Goal: Task Accomplishment & Management: Manage account settings

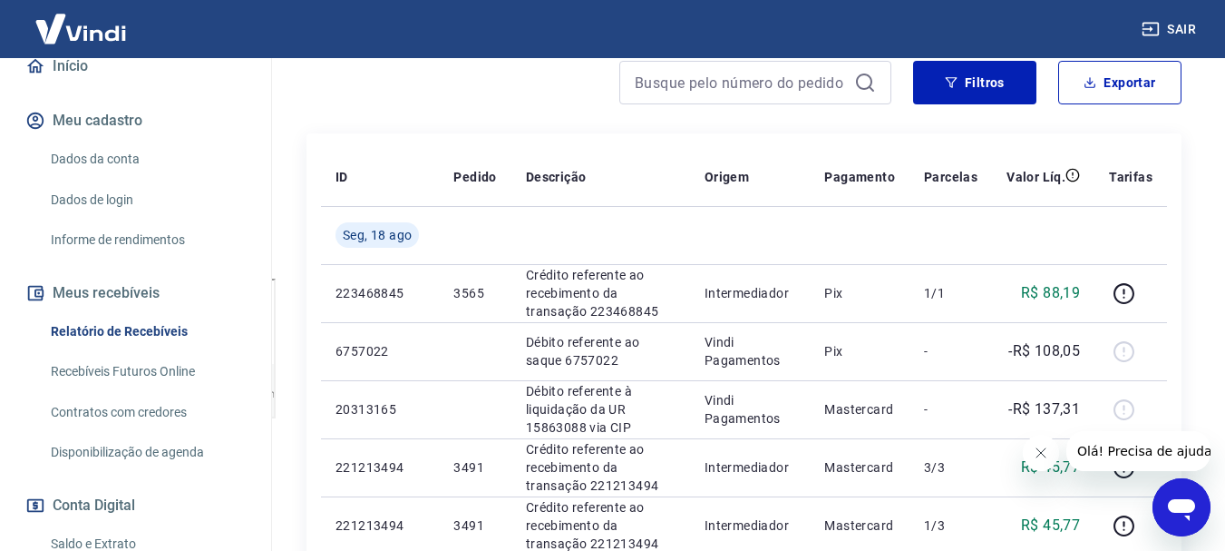
scroll to position [272, 0]
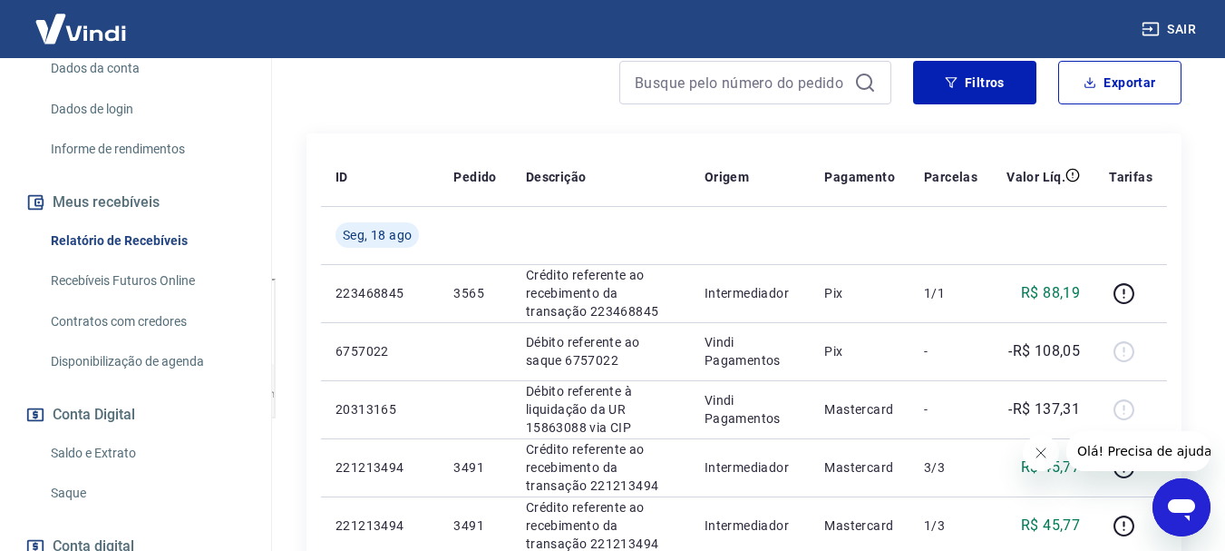
click at [120, 457] on link "Saldo e Extrato" at bounding box center [147, 452] width 206 height 37
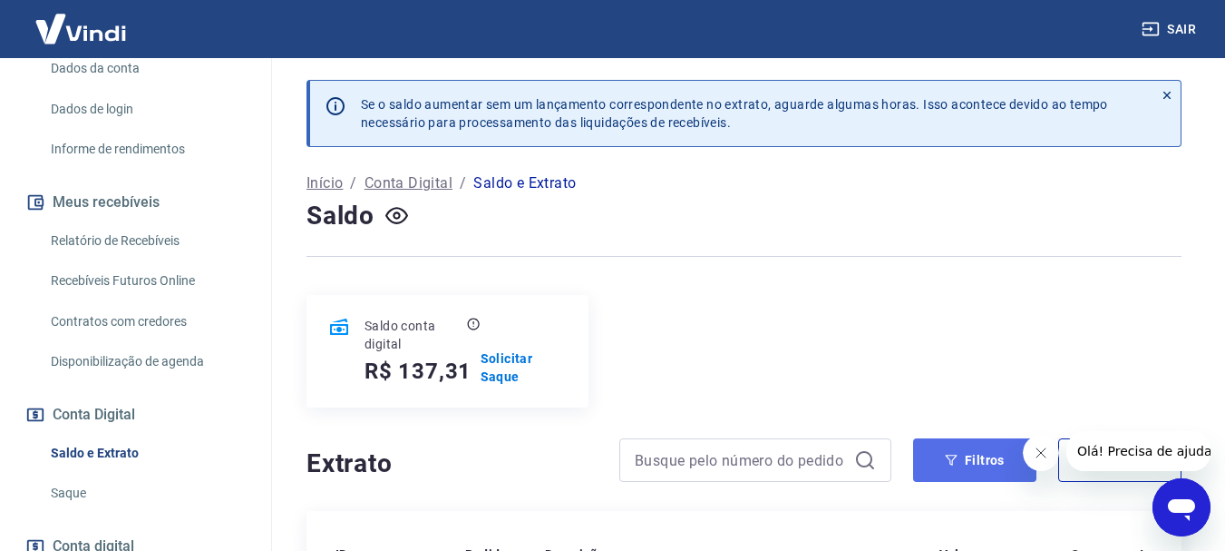
click at [969, 460] on button "Filtros" at bounding box center [974, 460] width 123 height 44
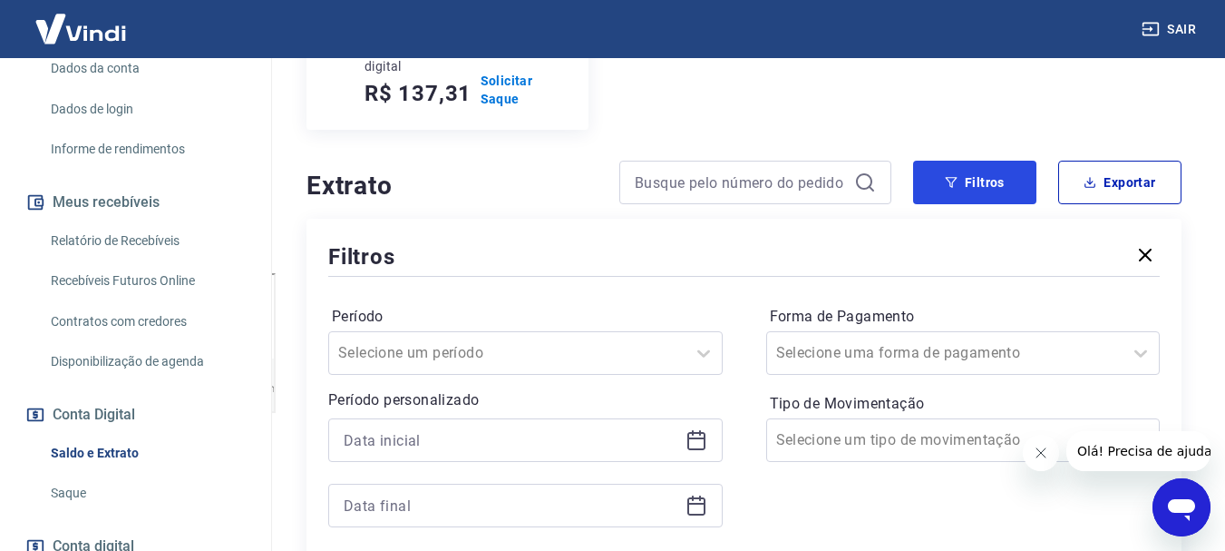
scroll to position [363, 0]
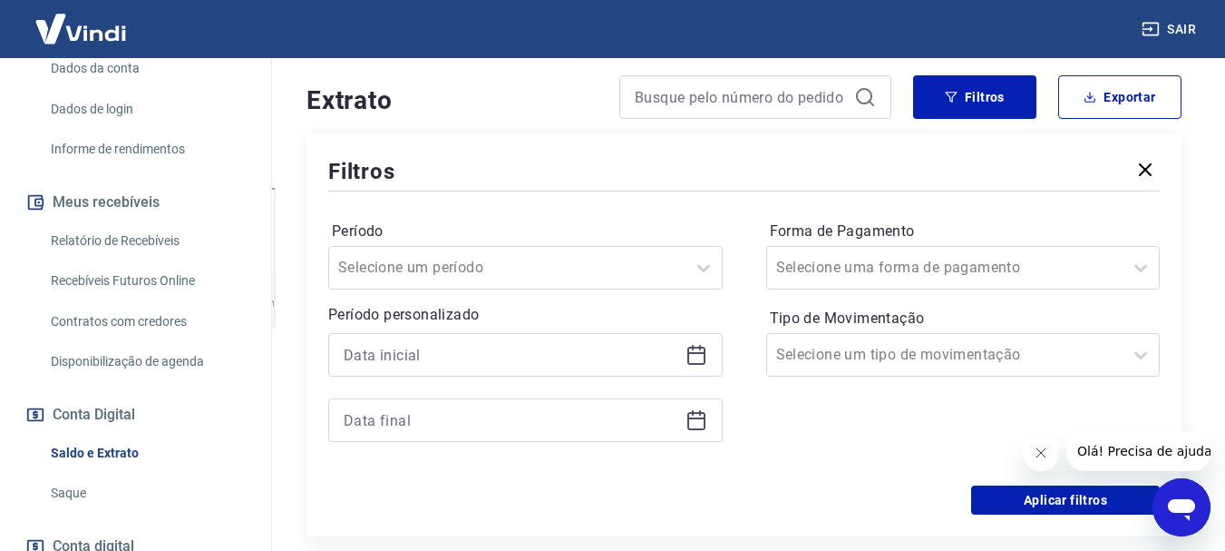
click at [695, 356] on icon at bounding box center [697, 355] width 22 height 22
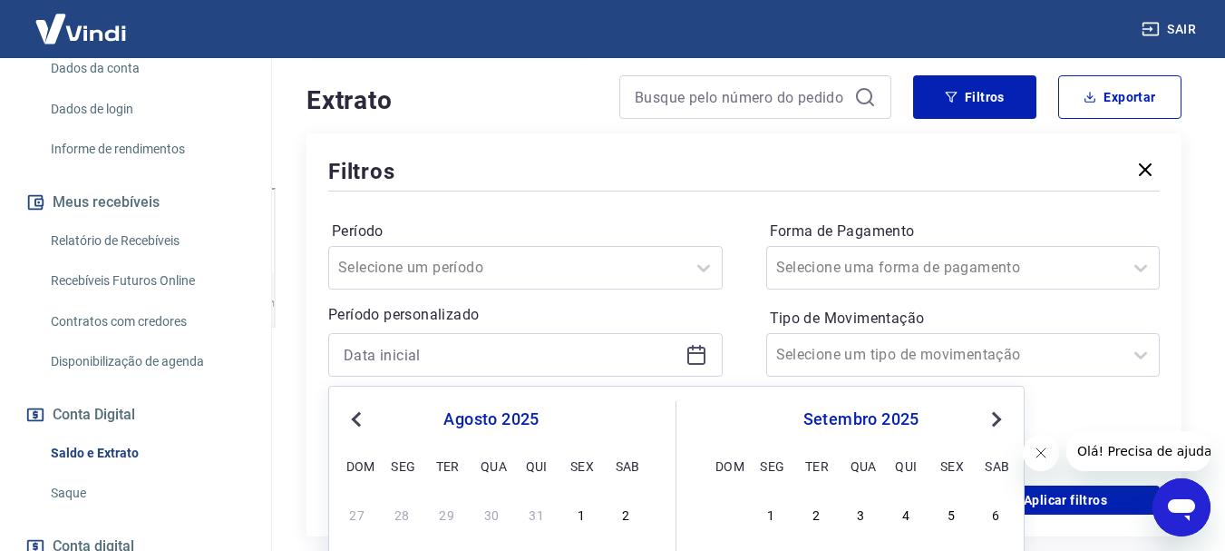
click at [355, 412] on button "Previous Month" at bounding box center [357, 419] width 22 height 22
click at [447, 515] on div "1" at bounding box center [447, 513] width 22 height 22
type input "[DATE]"
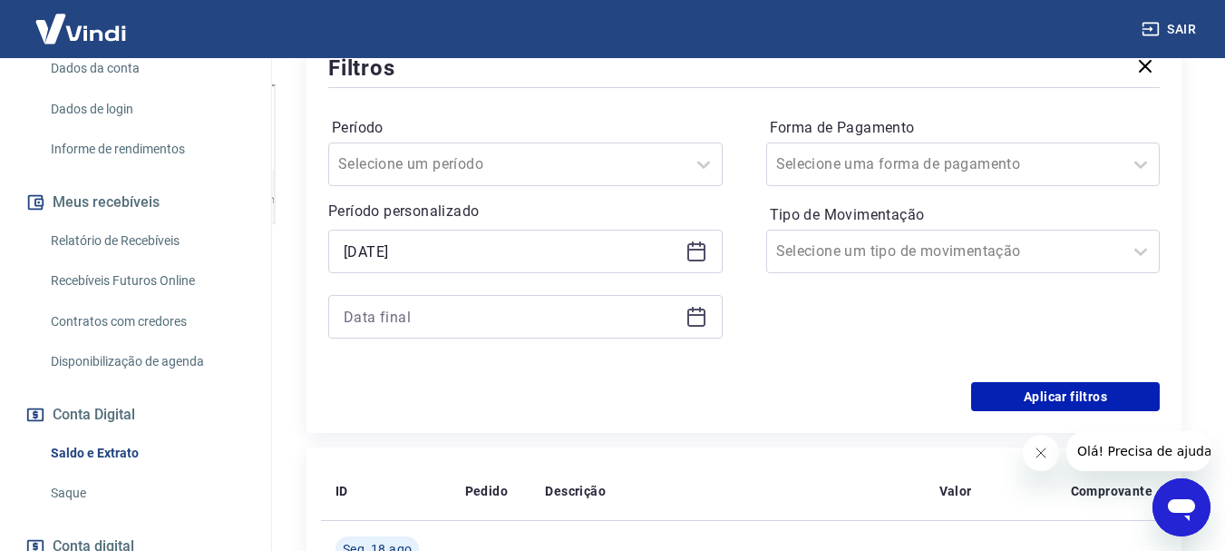
scroll to position [454, 0]
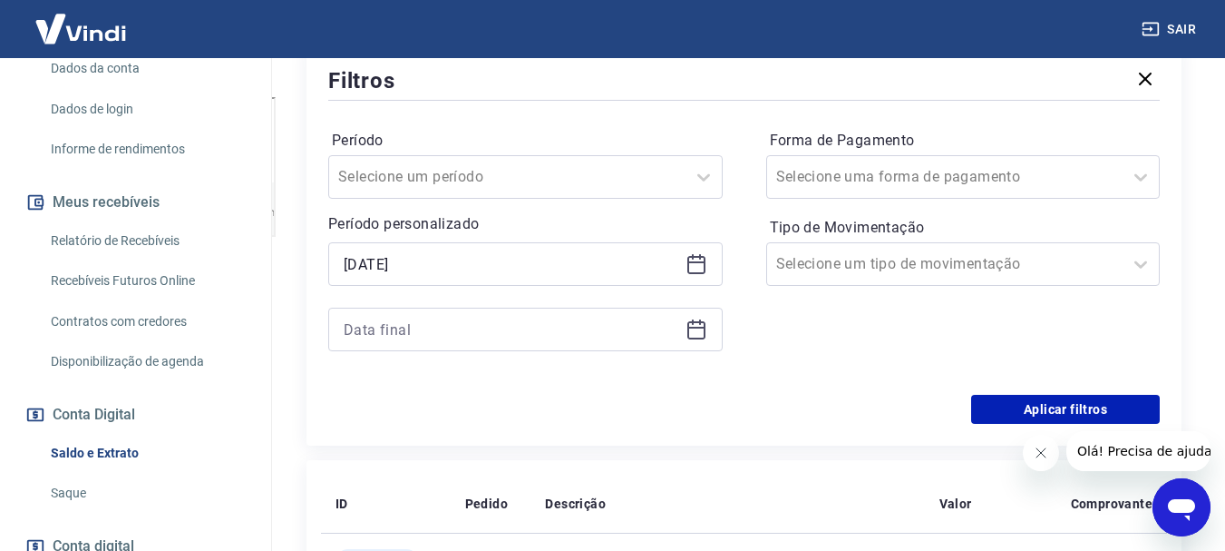
click at [690, 327] on icon at bounding box center [697, 328] width 18 height 2
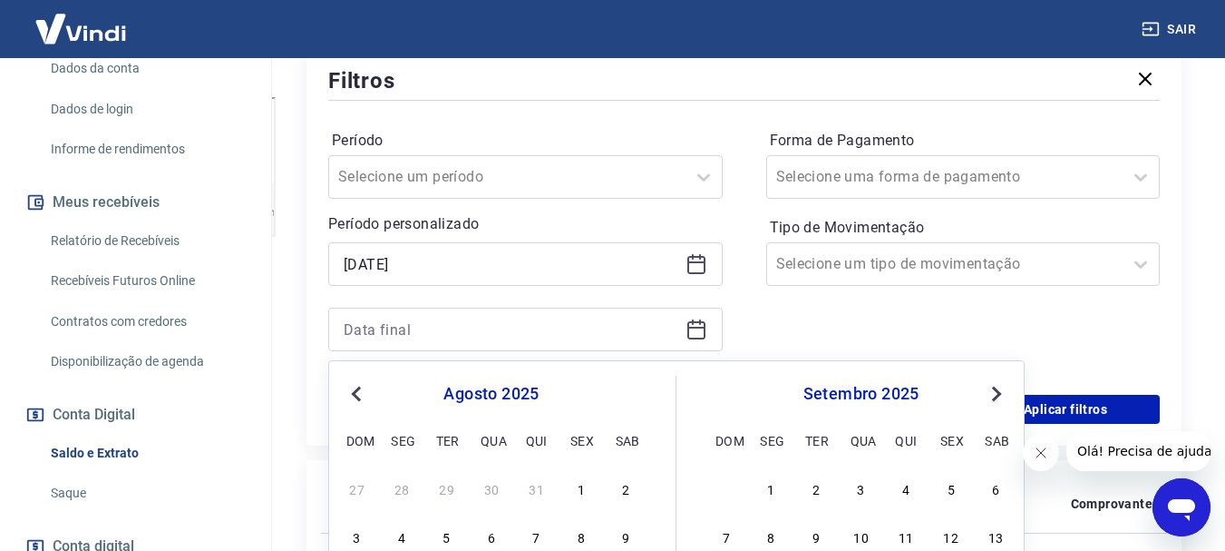
click at [358, 392] on span "Previous Month" at bounding box center [358, 393] width 0 height 21
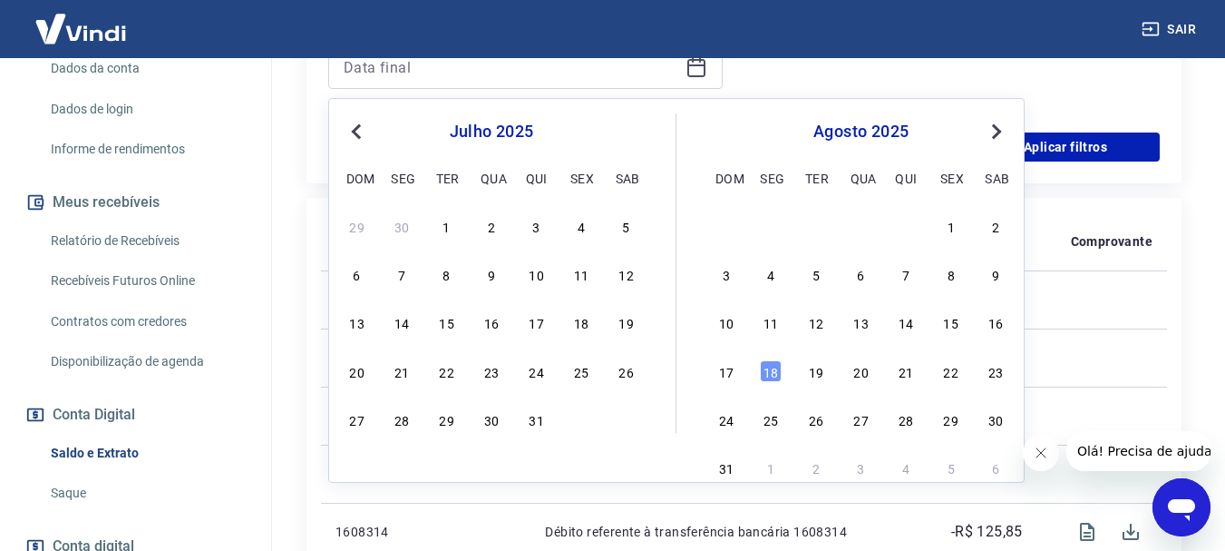
scroll to position [726, 0]
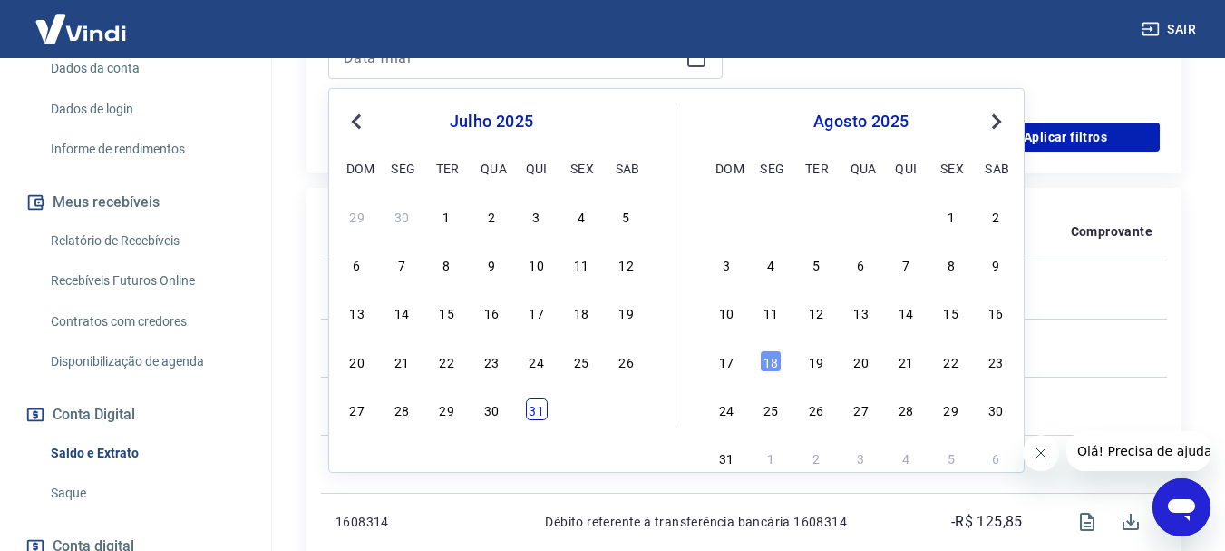
click at [530, 414] on div "31" at bounding box center [537, 409] width 22 height 22
type input "[DATE]"
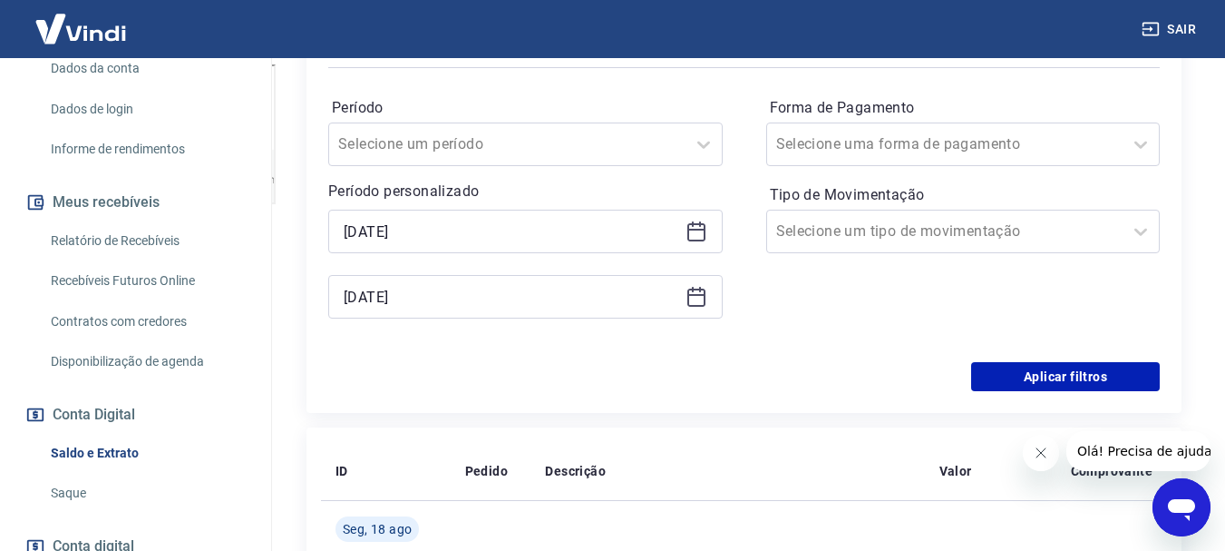
scroll to position [454, 0]
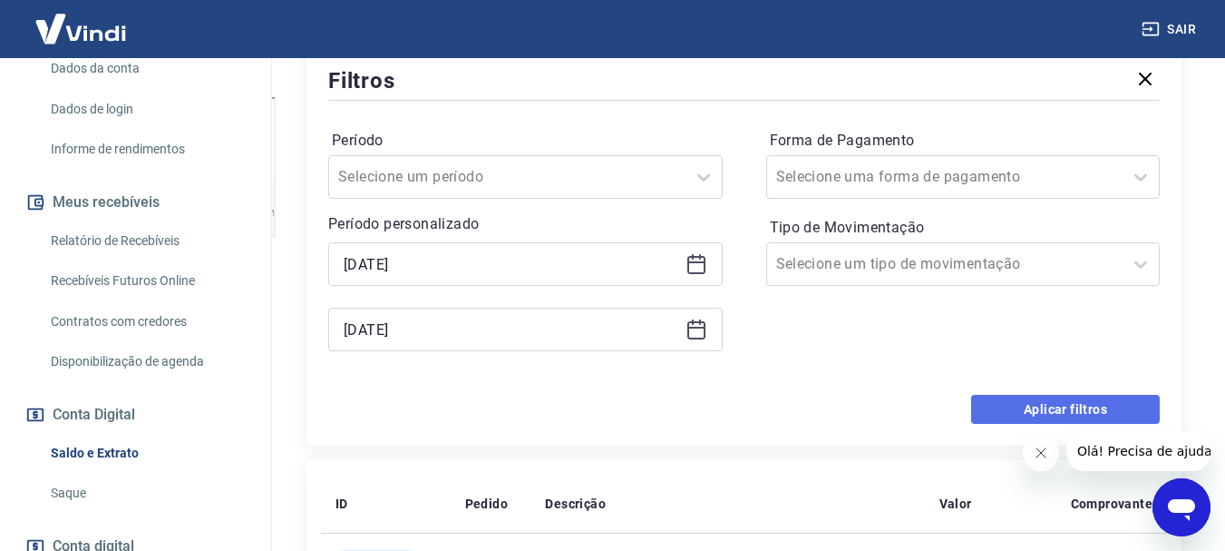
click at [1115, 410] on button "Aplicar filtros" at bounding box center [1065, 409] width 189 height 29
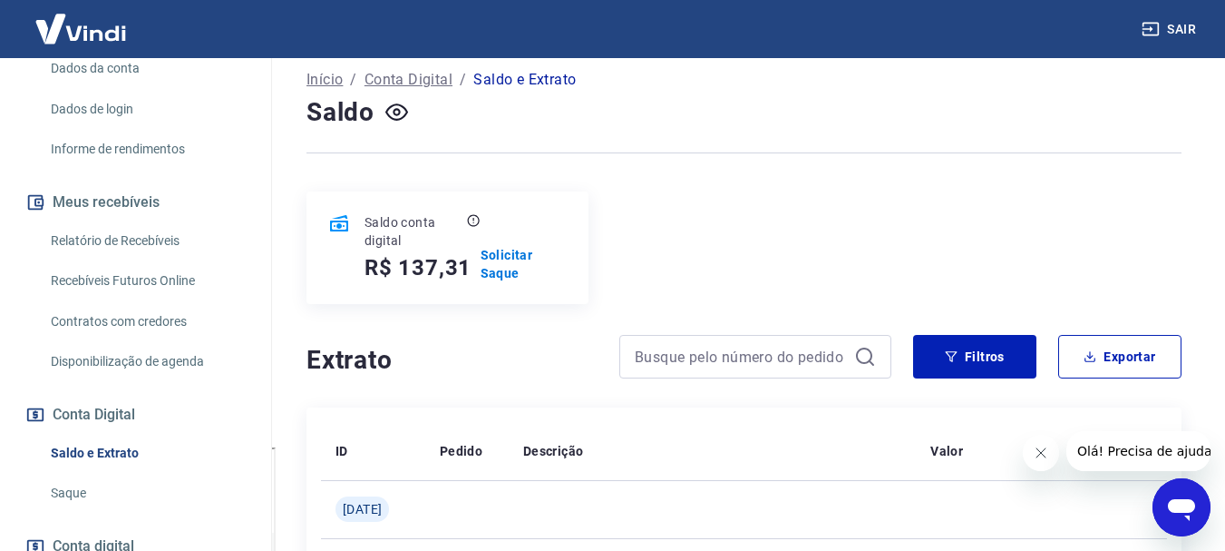
scroll to position [91, 0]
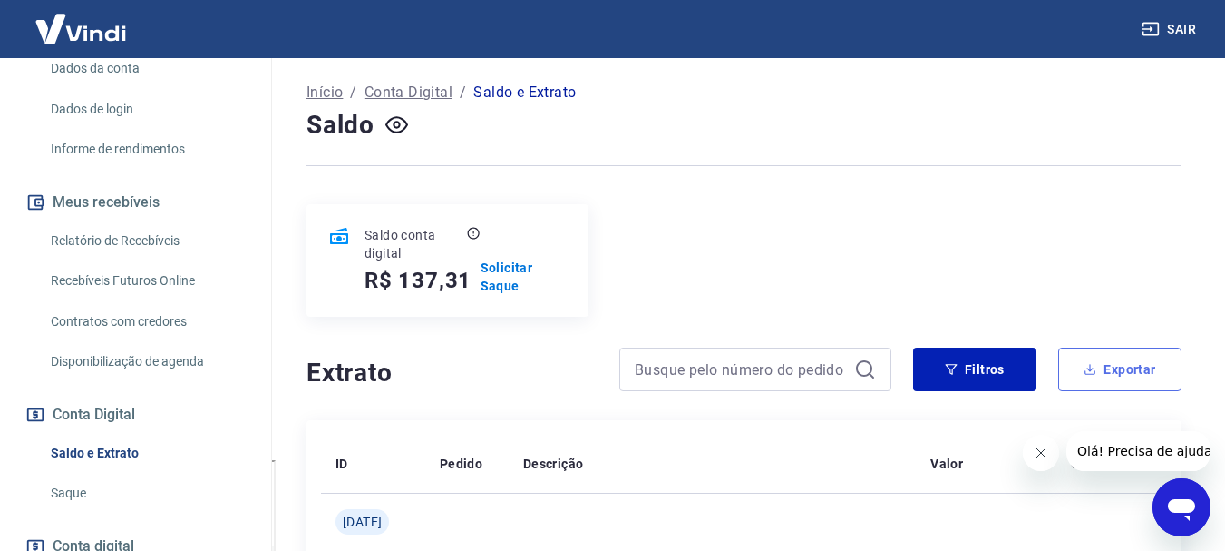
click at [1118, 367] on button "Exportar" at bounding box center [1119, 369] width 123 height 44
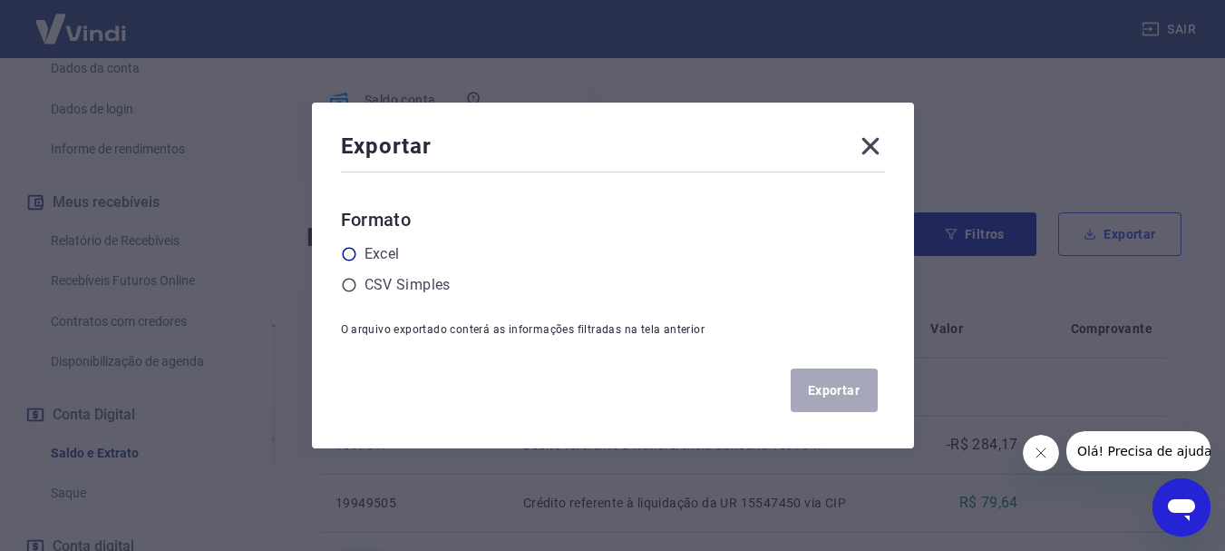
scroll to position [272, 0]
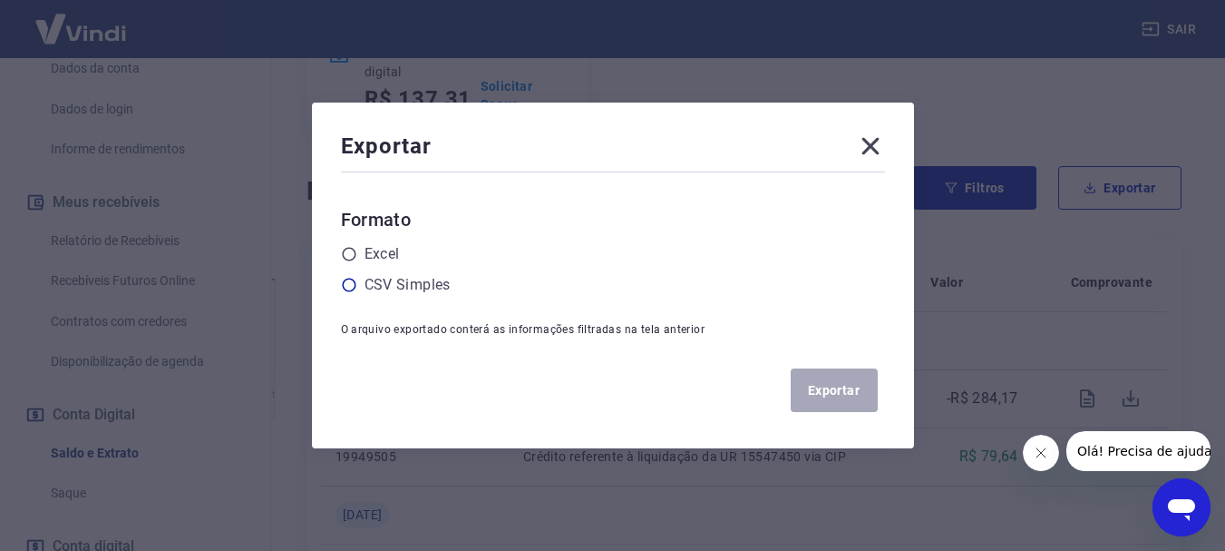
click at [356, 282] on icon at bounding box center [349, 285] width 16 height 16
click at [0, 0] on input "radio" at bounding box center [0, 0] width 0 height 0
click at [839, 391] on button "Exportar" at bounding box center [834, 390] width 87 height 44
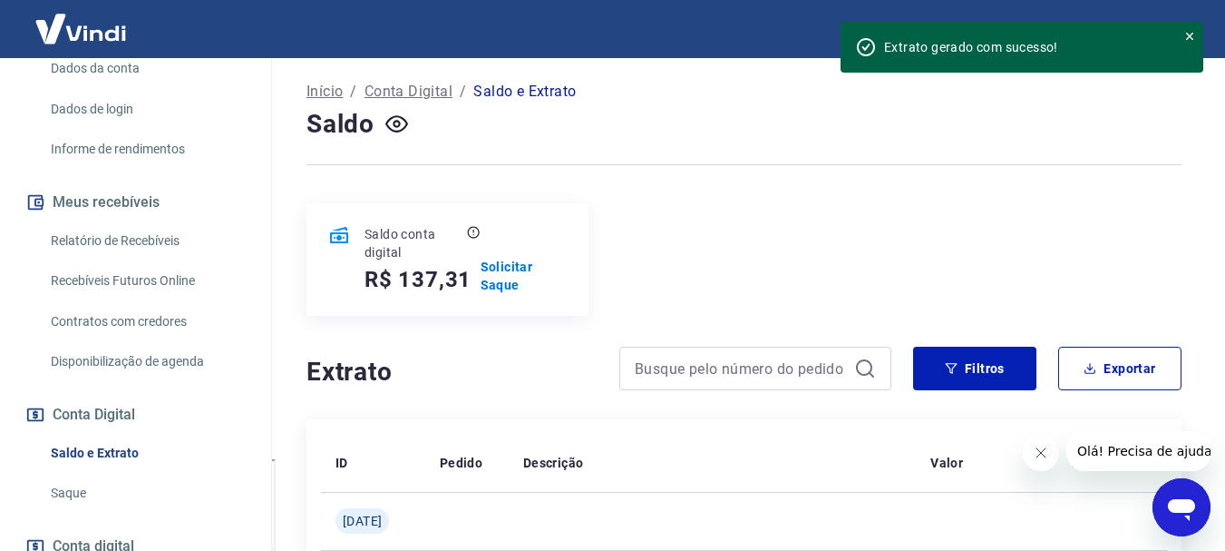
scroll to position [91, 0]
click at [506, 270] on p "Solicitar Saque" at bounding box center [524, 277] width 86 height 36
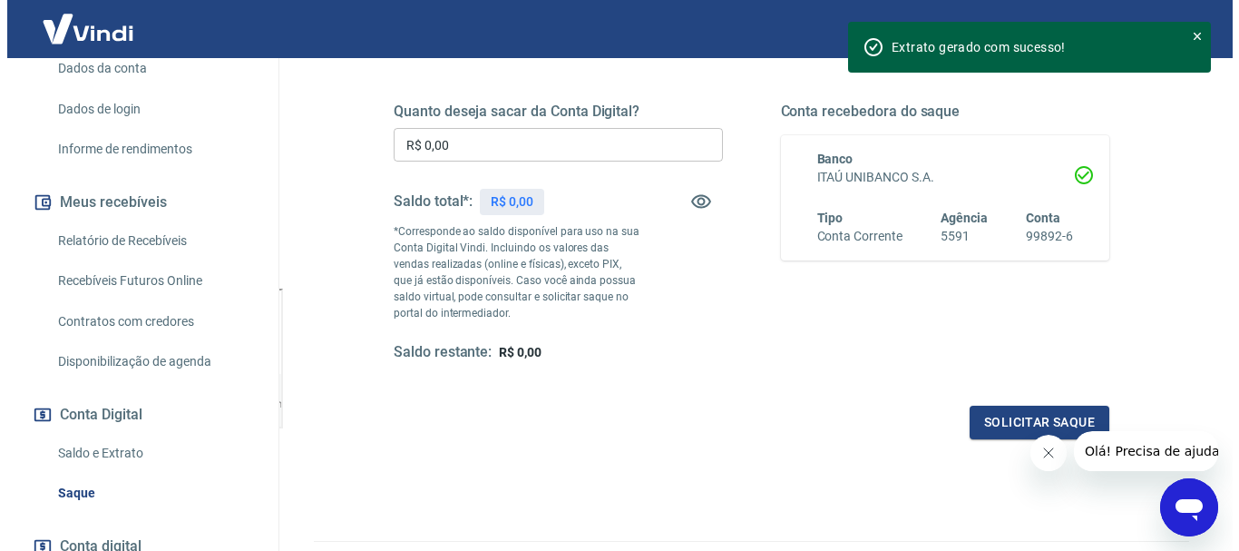
scroll to position [272, 0]
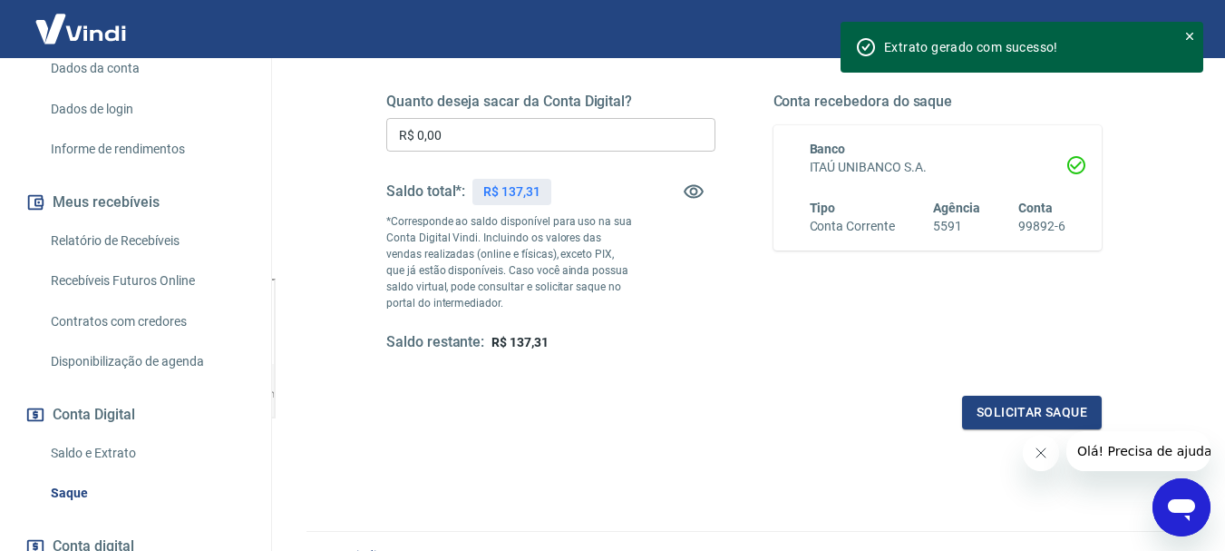
click at [444, 134] on input "R$ 0,00" at bounding box center [550, 135] width 329 height 34
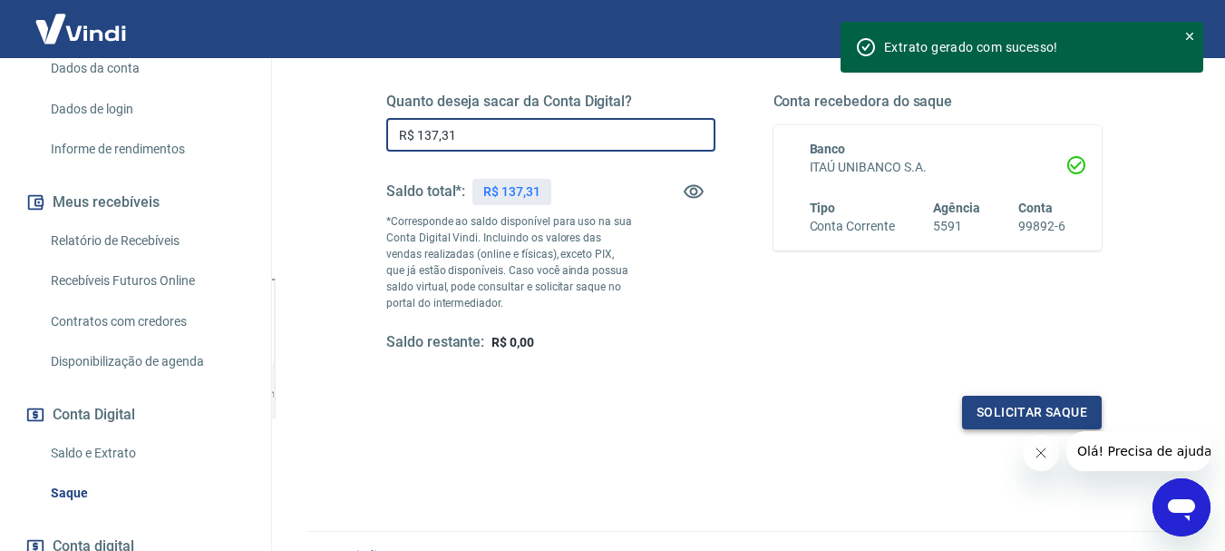
type input "R$ 137,31"
click at [1023, 408] on button "Solicitar saque" at bounding box center [1032, 412] width 140 height 34
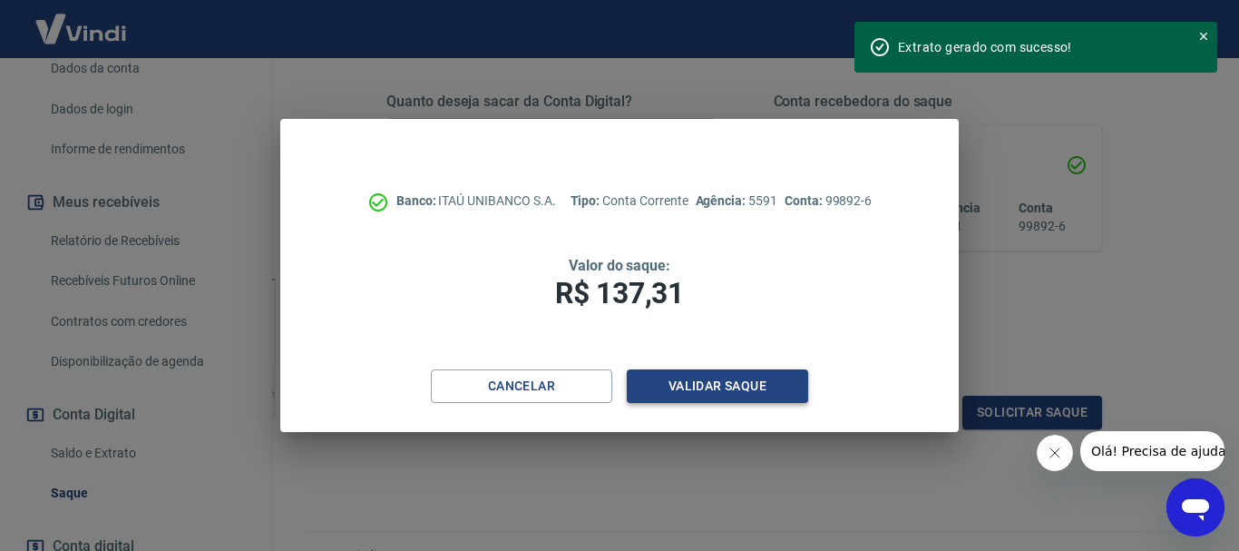
click at [699, 385] on button "Validar saque" at bounding box center [717, 386] width 181 height 34
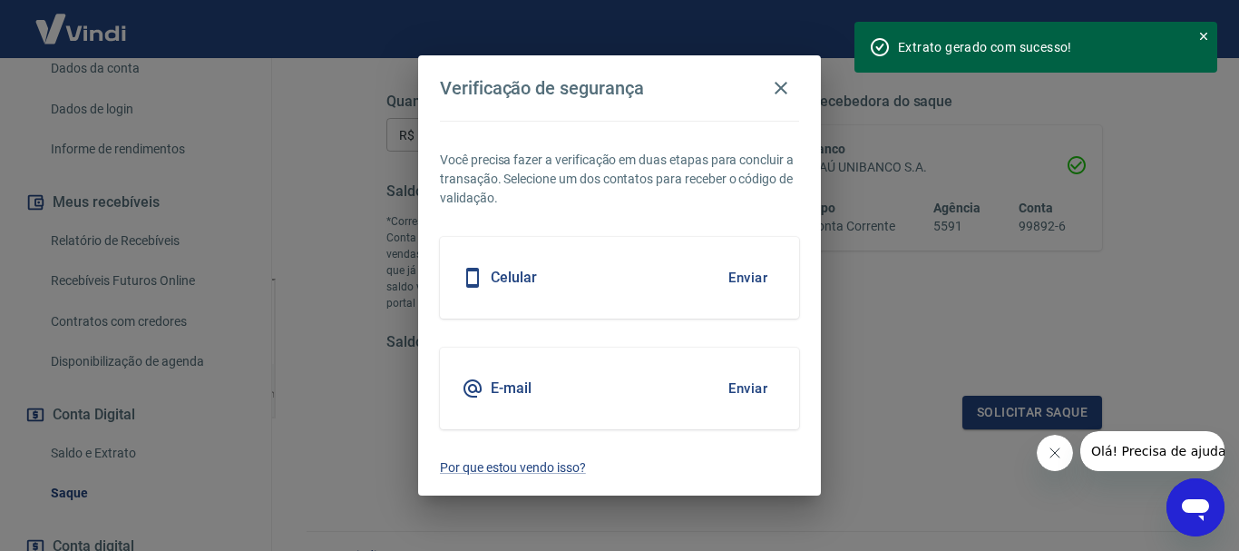
click at [750, 278] on button "Enviar" at bounding box center [747, 278] width 59 height 38
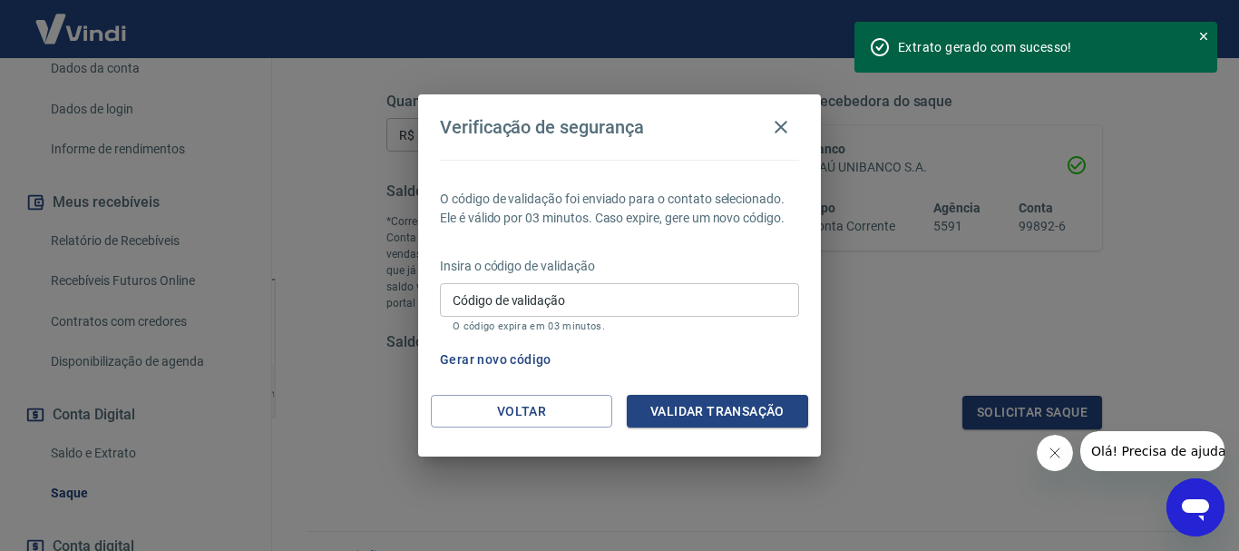
click at [555, 304] on input "Código de validação" at bounding box center [619, 300] width 359 height 34
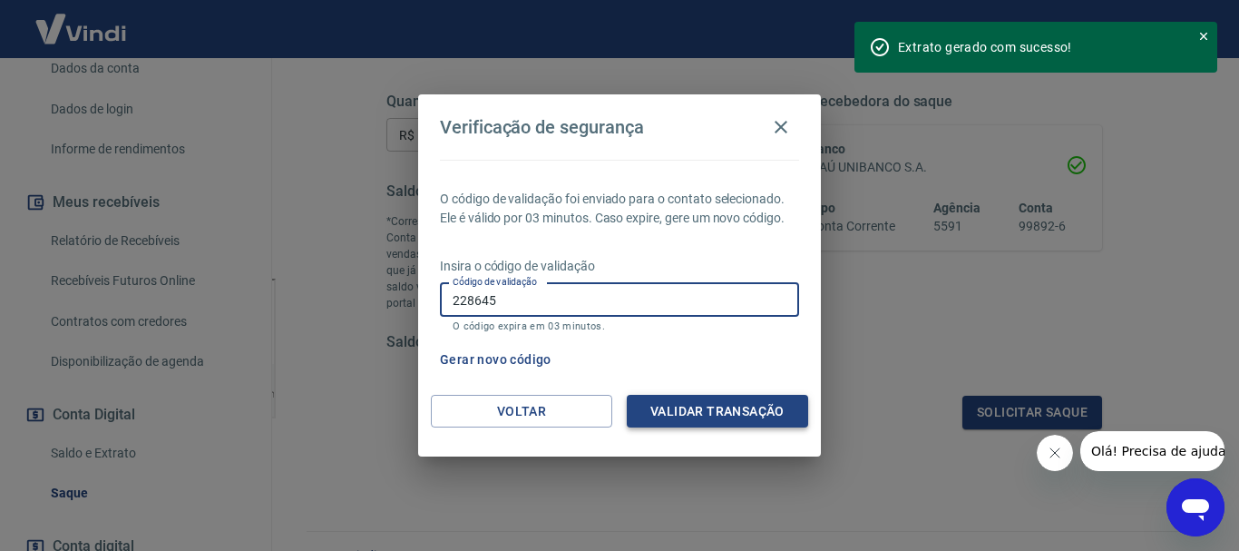
type input "228645"
click at [735, 417] on button "Validar transação" at bounding box center [717, 412] width 181 height 34
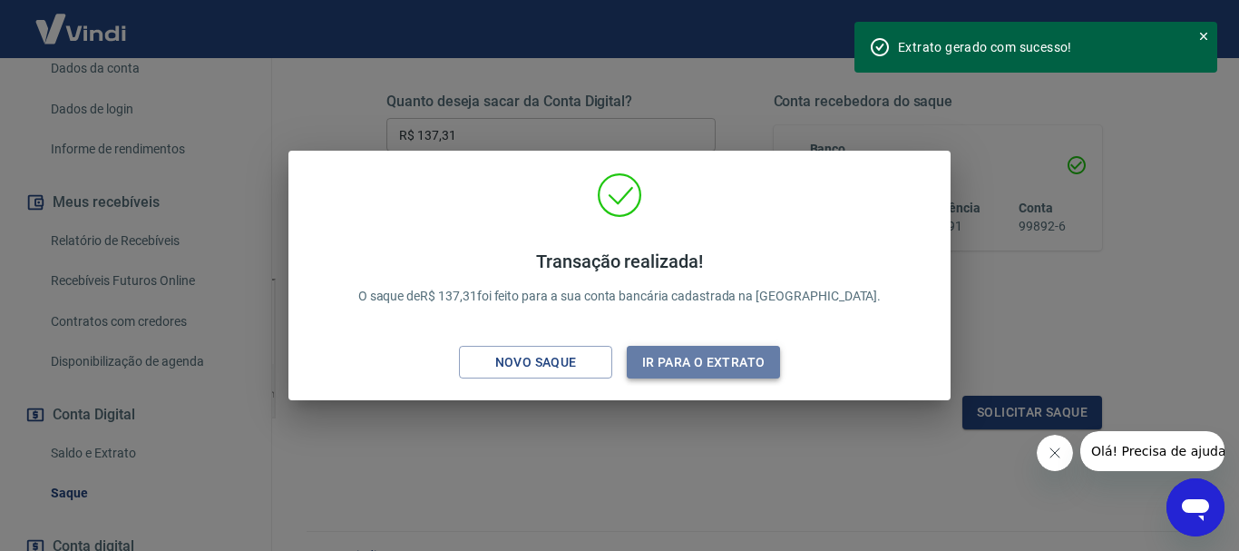
click at [740, 356] on button "Ir para o extrato" at bounding box center [703, 363] width 153 height 34
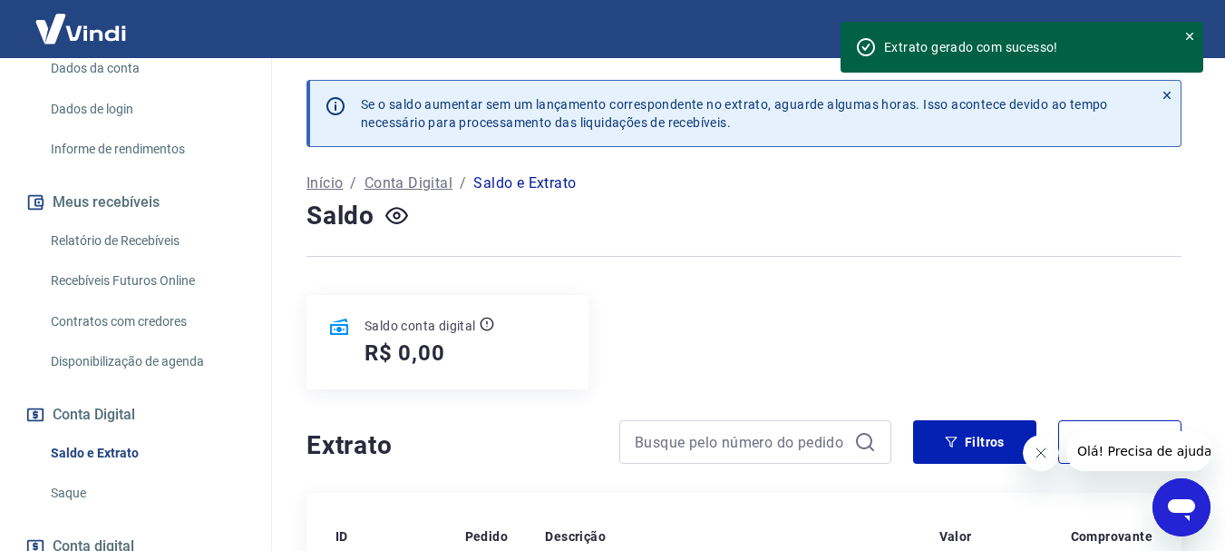
click at [1187, 35] on icon at bounding box center [1190, 36] width 13 height 13
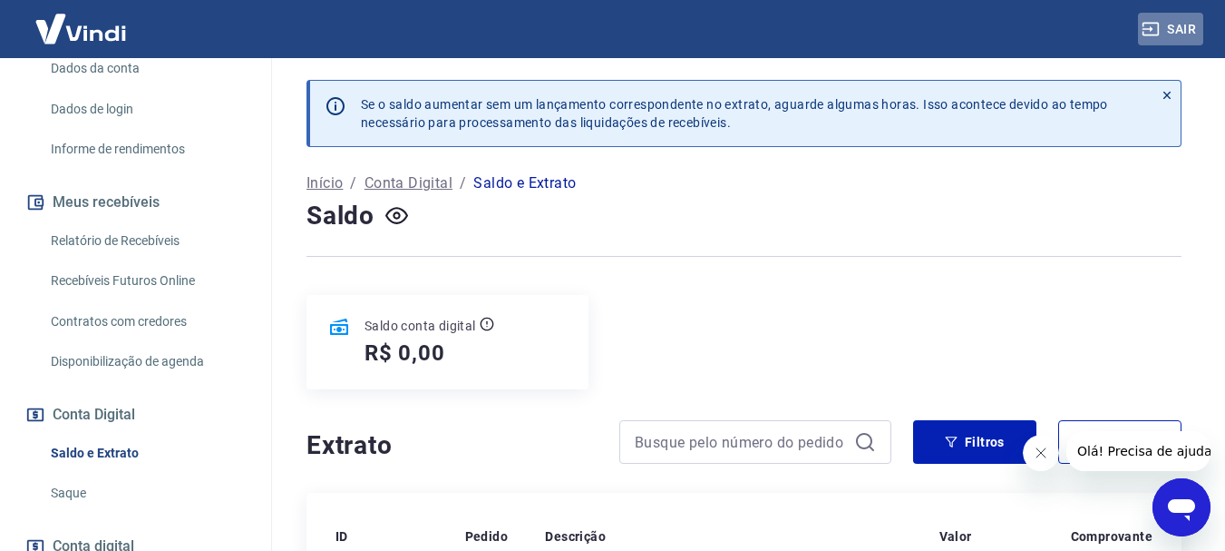
click at [1182, 27] on button "Sair" at bounding box center [1170, 30] width 65 height 34
